Goal: Task Accomplishment & Management: Manage account settings

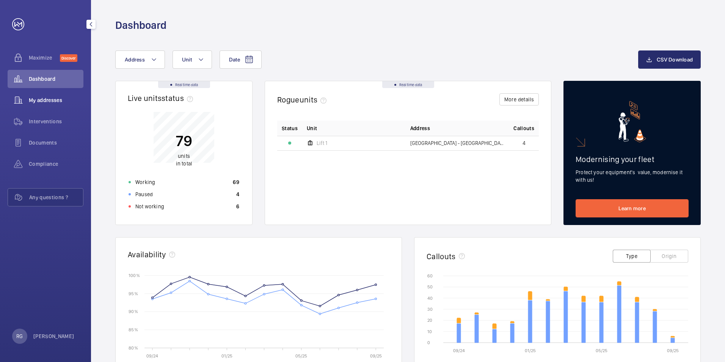
click at [73, 102] on span "My addresses" at bounding box center [56, 100] width 55 height 8
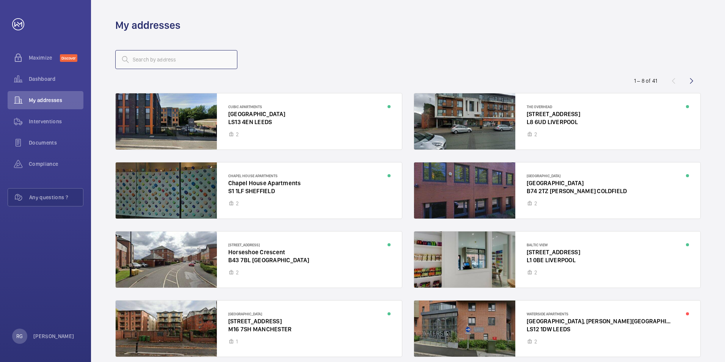
click at [155, 49] on wm-front-address-list "1 – 8 of 41 Cubic Apartments [STREET_ADDRESS][GEOGRAPHIC_DATA] [STREET_ADDRESS]…" at bounding box center [408, 213] width 634 height 363
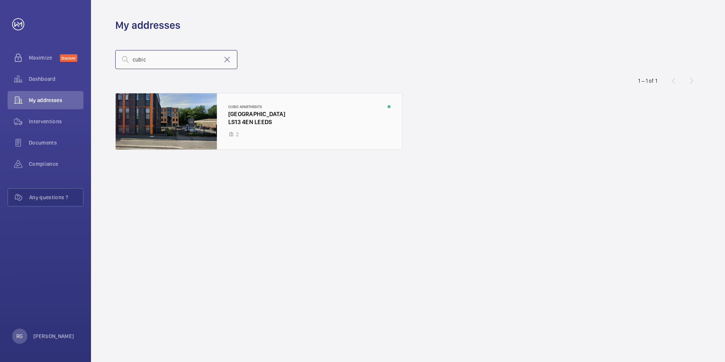
type input "cubic"
click at [293, 117] on div at bounding box center [259, 121] width 286 height 56
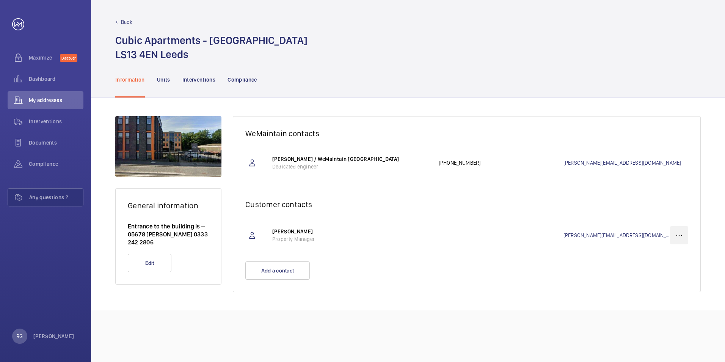
click at [686, 233] on wm-front-icon-button at bounding box center [679, 235] width 18 height 18
click at [665, 273] on p "Delete" at bounding box center [666, 273] width 30 height 8
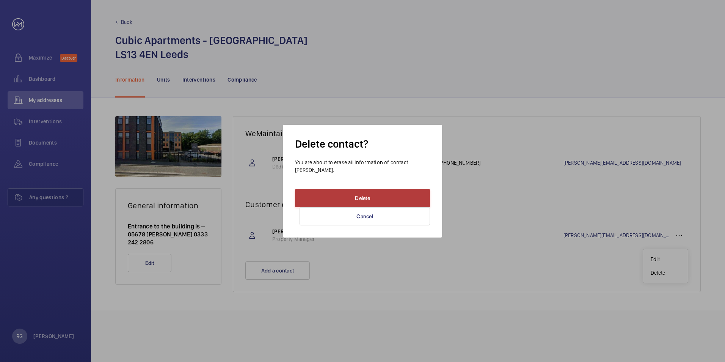
click at [404, 195] on button "Delete" at bounding box center [362, 198] width 135 height 18
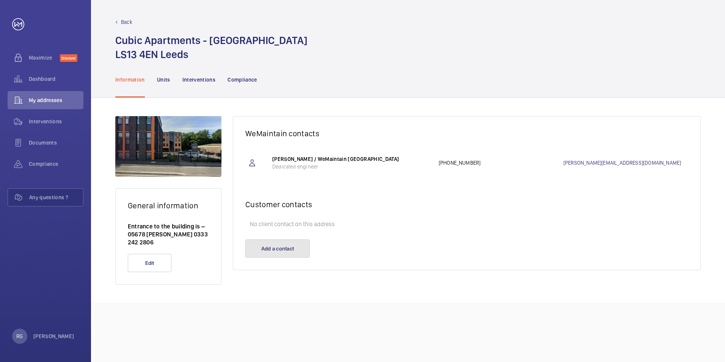
click at [281, 246] on button "Add a contact" at bounding box center [277, 248] width 64 height 18
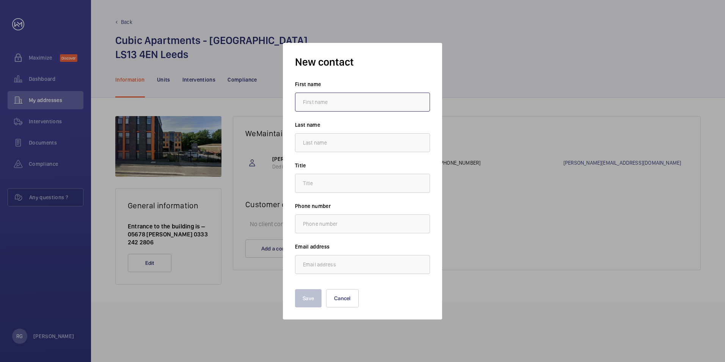
click at [324, 105] on input "text" at bounding box center [362, 102] width 135 height 19
type input "[PERSON_NAME]"
type input "[PERSON_NAME][EMAIL_ADDRESS][DOMAIN_NAME]"
type input "[PERSON_NAME]"
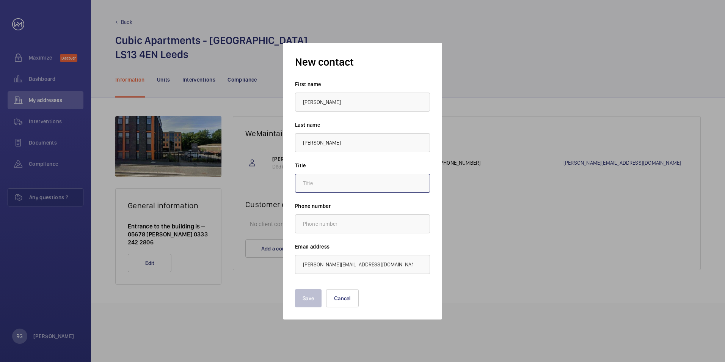
type input "."
drag, startPoint x: 325, startPoint y: 96, endPoint x: 280, endPoint y: 99, distance: 45.6
click at [280, 99] on mat-dialog-container "New contact First name [PERSON_NAME] Last name [PERSON_NAME] Title . Phone numb…" at bounding box center [363, 180] width 182 height 299
type input "r"
type input "[PERSON_NAME]"
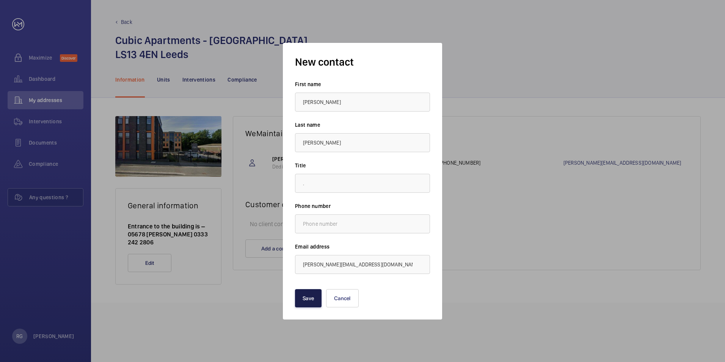
click at [311, 304] on button "Save" at bounding box center [308, 298] width 27 height 18
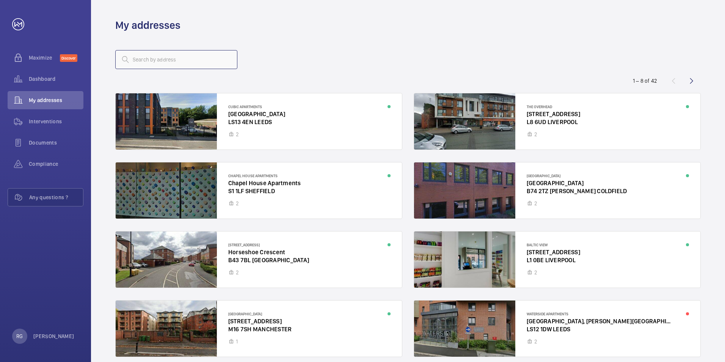
click at [215, 57] on input "text" at bounding box center [176, 59] width 122 height 19
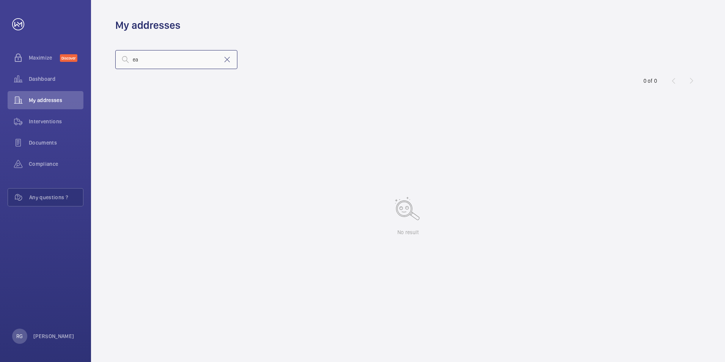
type input "e"
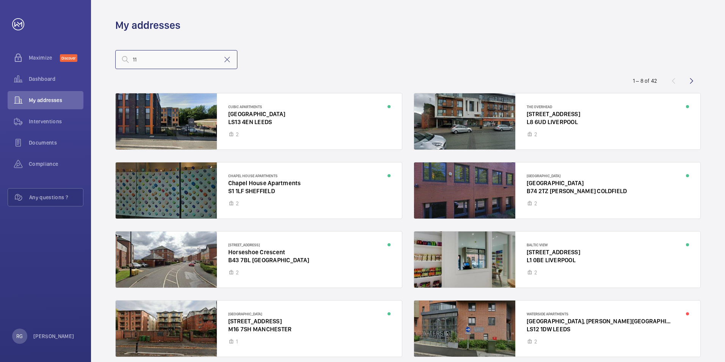
type input "1"
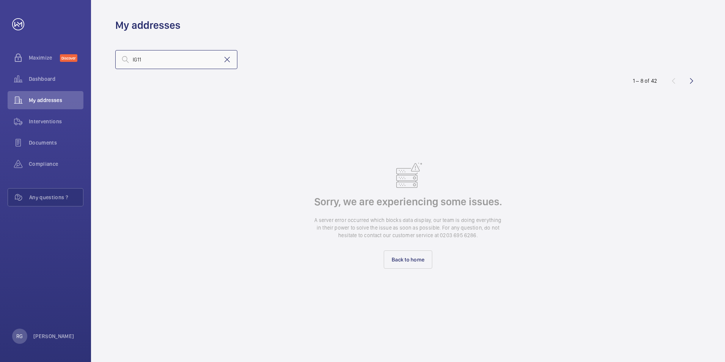
type input "IG11"
click at [228, 55] on mat-icon at bounding box center [227, 59] width 9 height 9
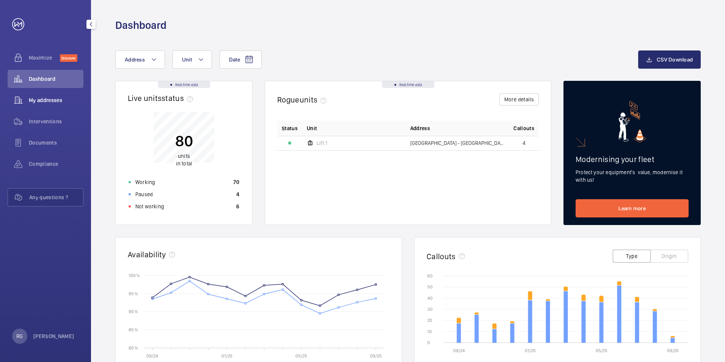
click at [55, 108] on div "My addresses" at bounding box center [46, 100] width 76 height 18
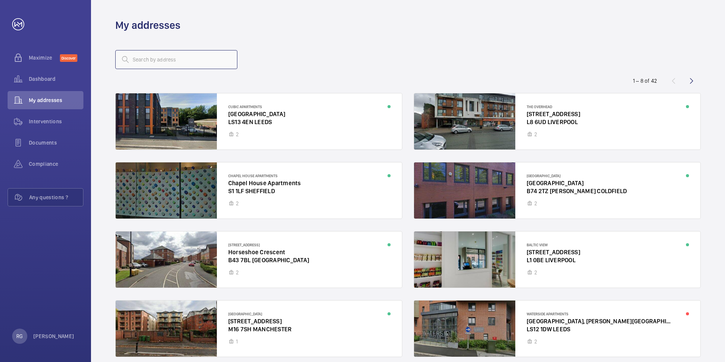
click at [158, 61] on input "text" at bounding box center [176, 59] width 122 height 19
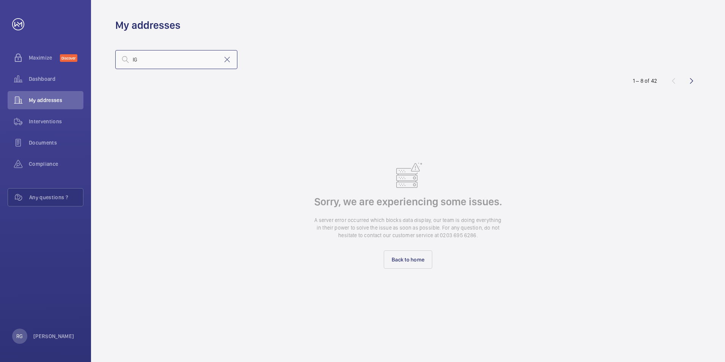
type input "I"
type input "E"
type input "Wick"
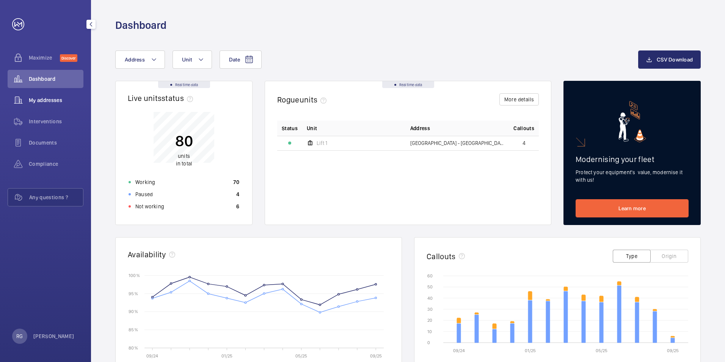
click at [70, 100] on span "My addresses" at bounding box center [56, 100] width 55 height 8
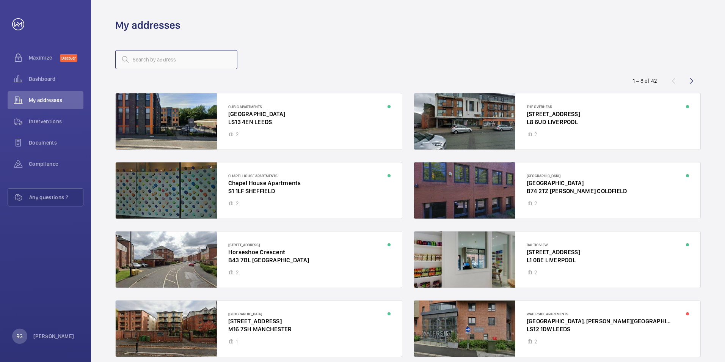
click at [158, 67] on input "text" at bounding box center [176, 59] width 122 height 19
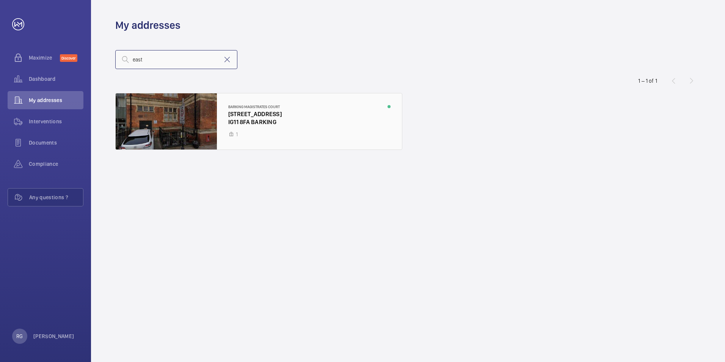
type input "east"
click at [317, 129] on div at bounding box center [259, 121] width 286 height 56
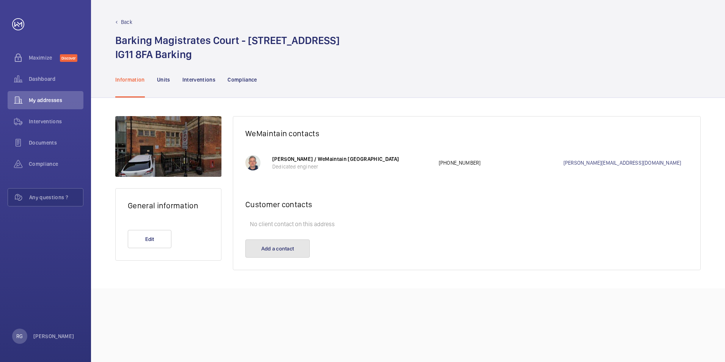
click at [280, 256] on button "Add a contact" at bounding box center [277, 248] width 64 height 18
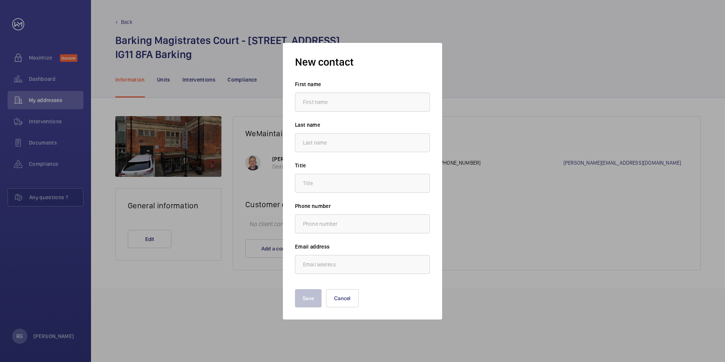
click at [335, 107] on input "text" at bounding box center [362, 102] width 135 height 19
type input "Rosie"
type input "Gilhooly"
type input "."
type input "r.gilhooly@hc-gb.com"
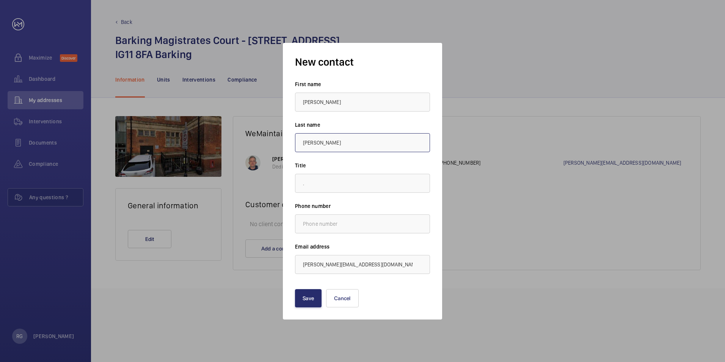
click at [338, 143] on input "Gilhooly" at bounding box center [362, 142] width 135 height 19
click at [346, 104] on input "[PERSON_NAME]" at bounding box center [362, 102] width 135 height 19
click at [319, 198] on div "First name Rosie Last name Gilhooly Title . Phone number Email address r.gilhoo…" at bounding box center [362, 176] width 135 height 193
click at [306, 296] on button "Save" at bounding box center [308, 298] width 27 height 18
